Goal: Task Accomplishment & Management: Use online tool/utility

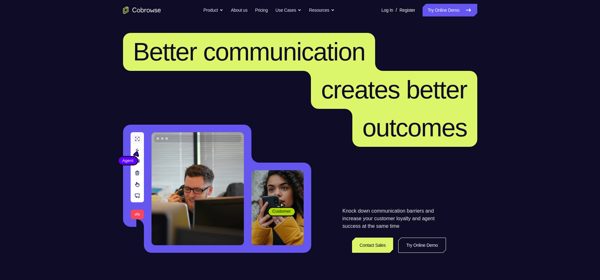
click at [448, 9] on link "Try Online Demo" at bounding box center [450, 10] width 54 height 13
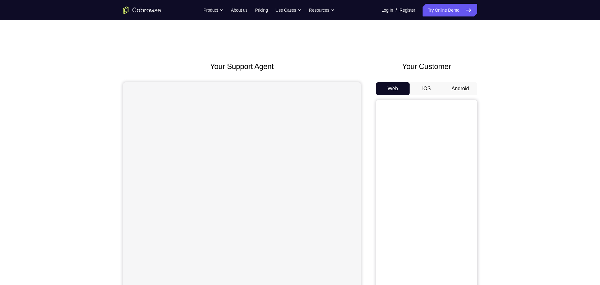
click at [460, 89] on button "Android" at bounding box center [461, 88] width 34 height 13
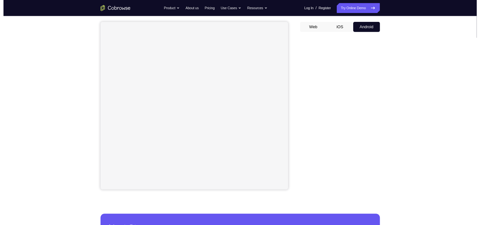
scroll to position [63, 0]
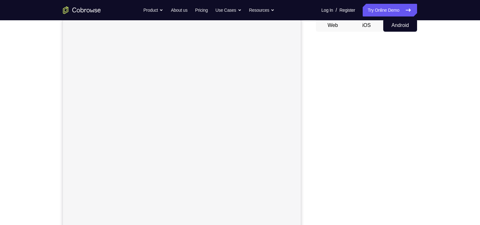
drag, startPoint x: 546, startPoint y: 3, endPoint x: 306, endPoint y: 62, distance: 247.3
click at [306, 62] on div "Your Support Agent Your Customer Web iOS Android" at bounding box center [240, 114] width 354 height 234
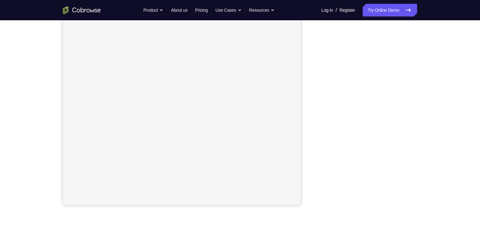
scroll to position [89, 0]
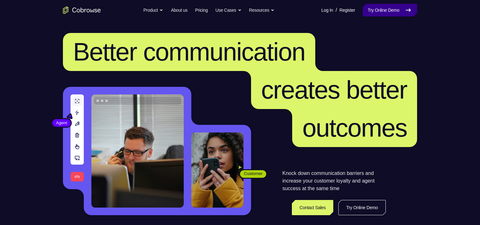
click at [391, 14] on link "Try Online Demo" at bounding box center [390, 10] width 54 height 13
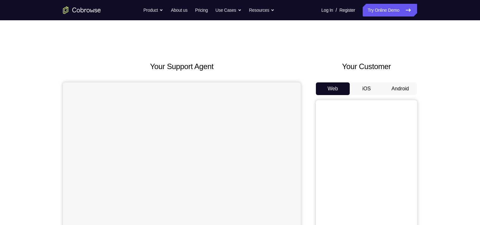
click at [397, 88] on button "Android" at bounding box center [400, 88] width 34 height 13
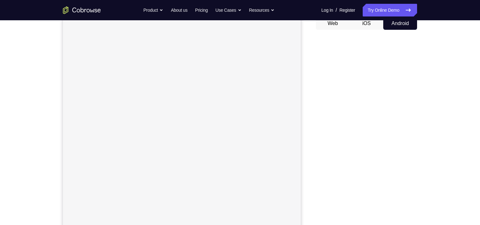
scroll to position [76, 0]
